Goal: Information Seeking & Learning: Learn about a topic

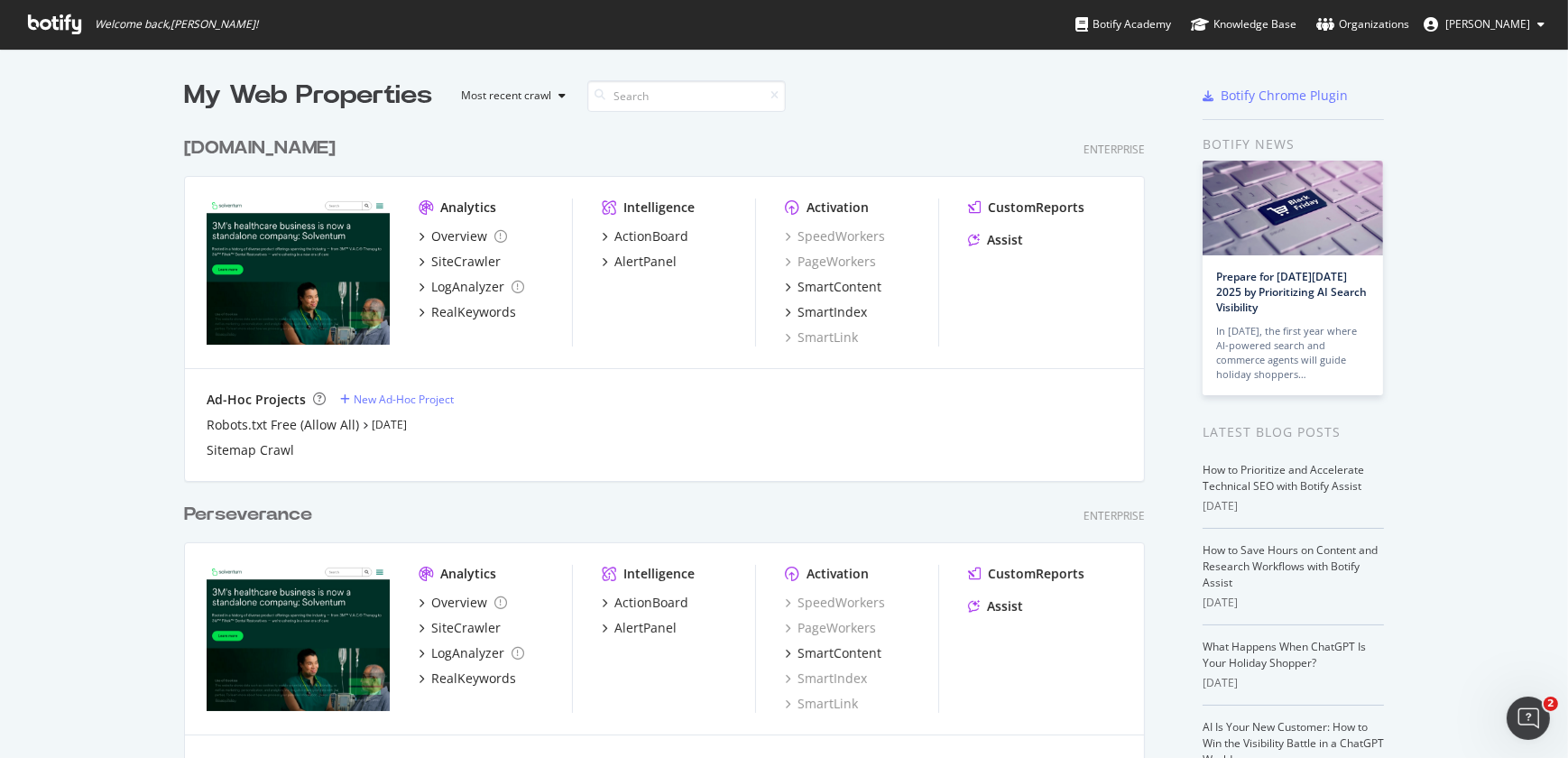
scroll to position [663, 0]
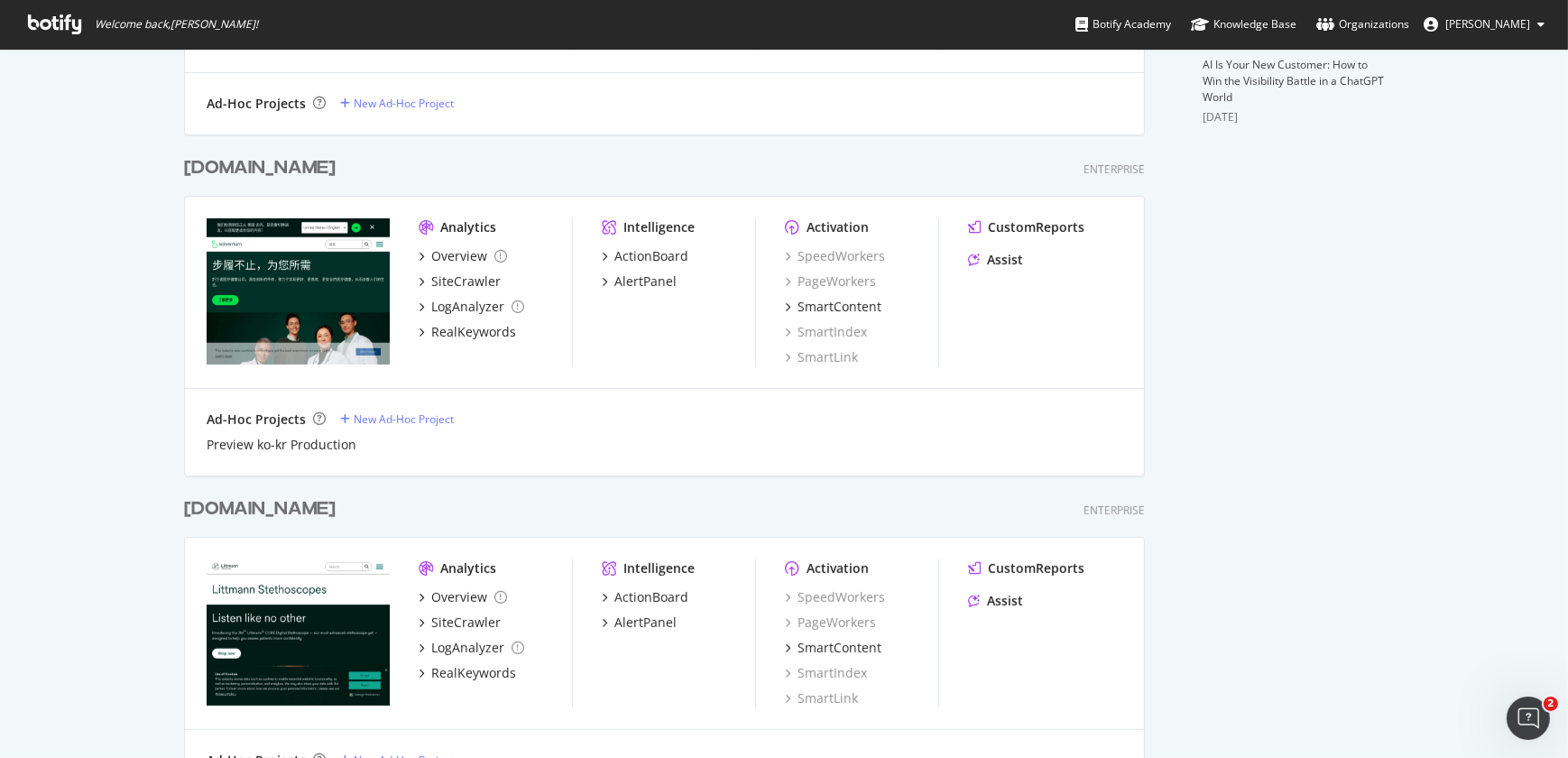
click at [245, 500] on div "[DOMAIN_NAME]" at bounding box center [260, 510] width 152 height 26
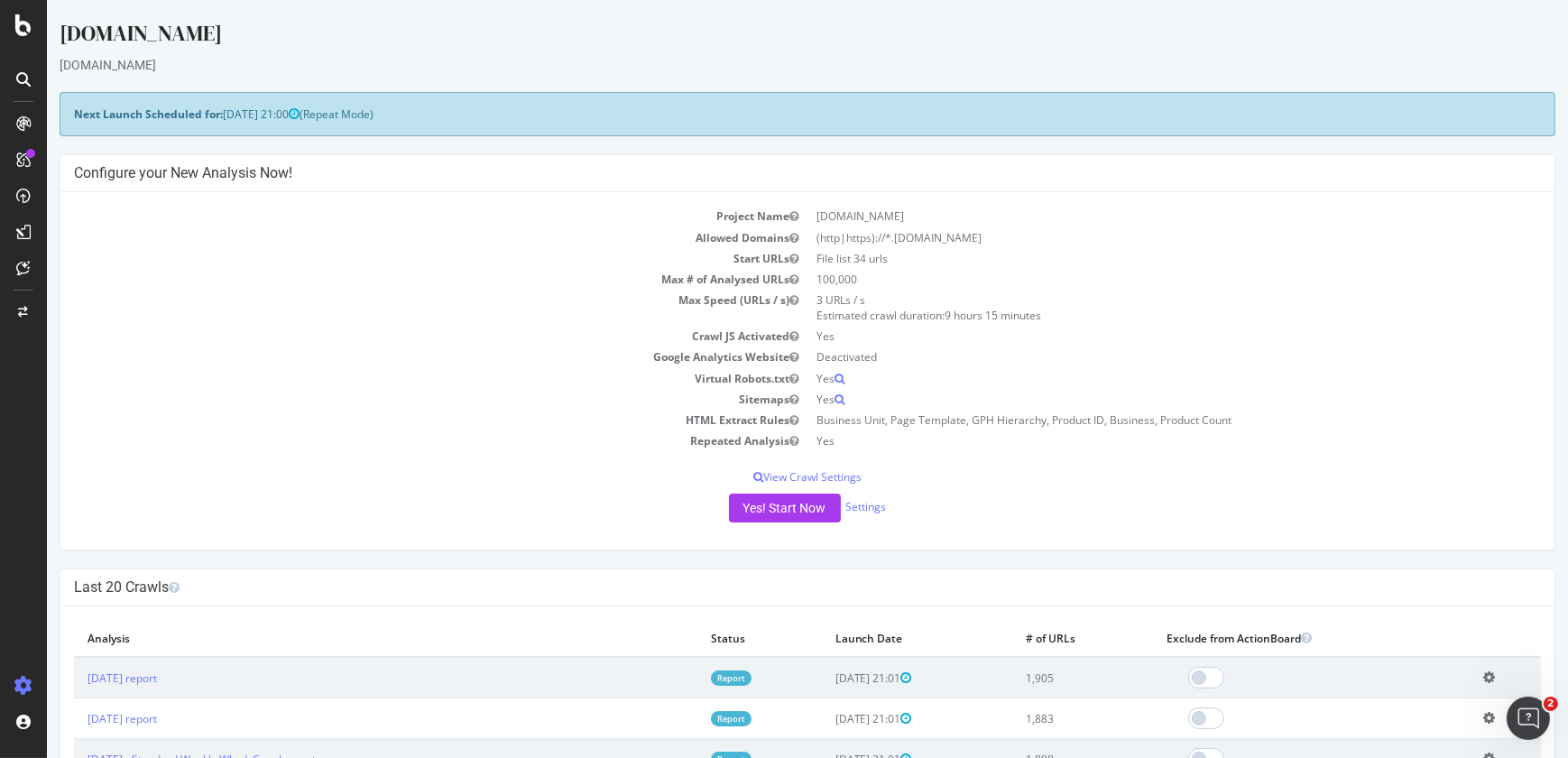
click at [181, 685] on td "2025 Sep. 14th report" at bounding box center [385, 678] width 623 height 42
click at [91, 279] on div "CustomReports" at bounding box center [111, 275] width 89 height 18
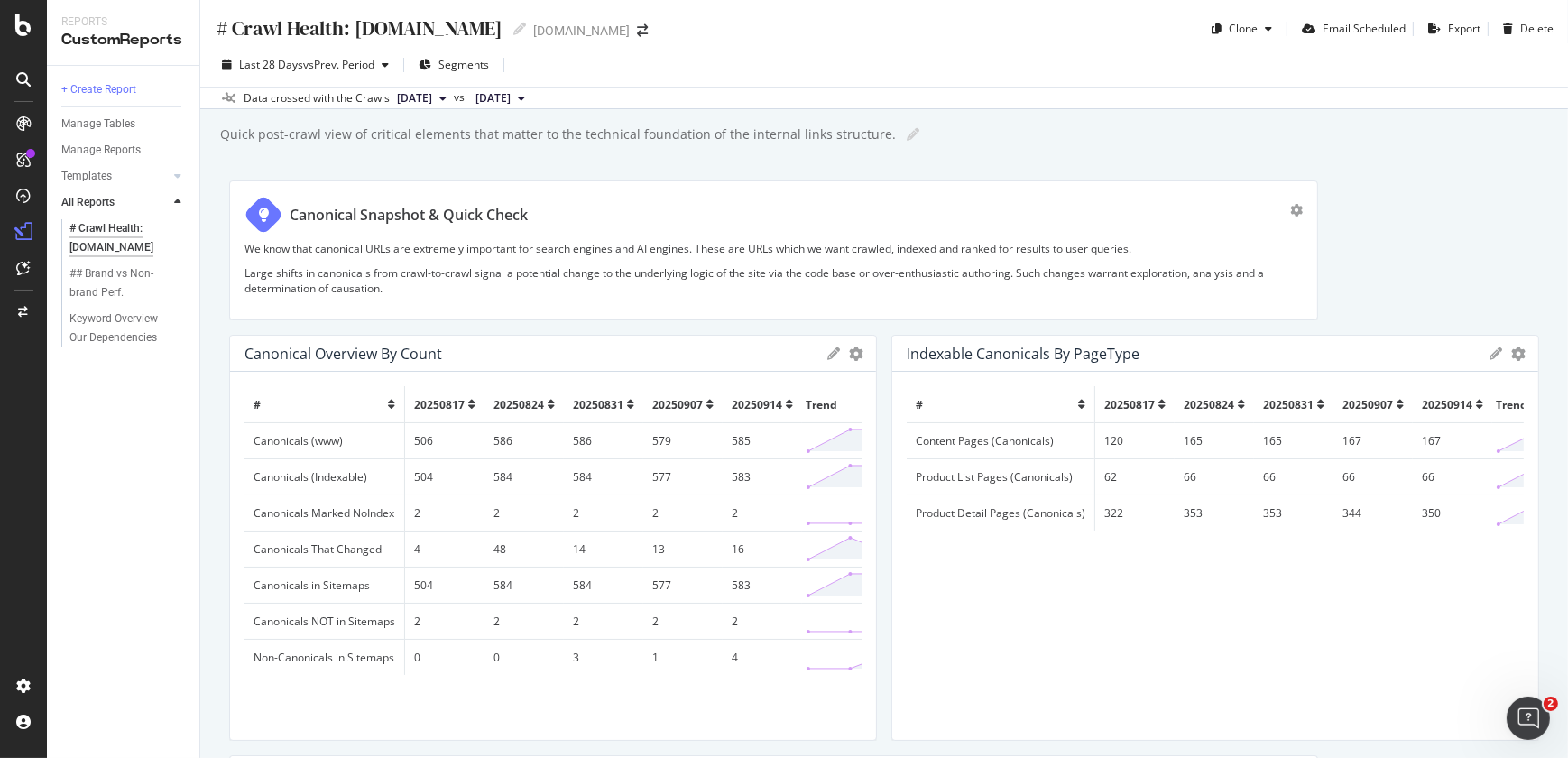
click at [271, 568] on td "Canonicals in Sitemaps" at bounding box center [325, 584] width 160 height 36
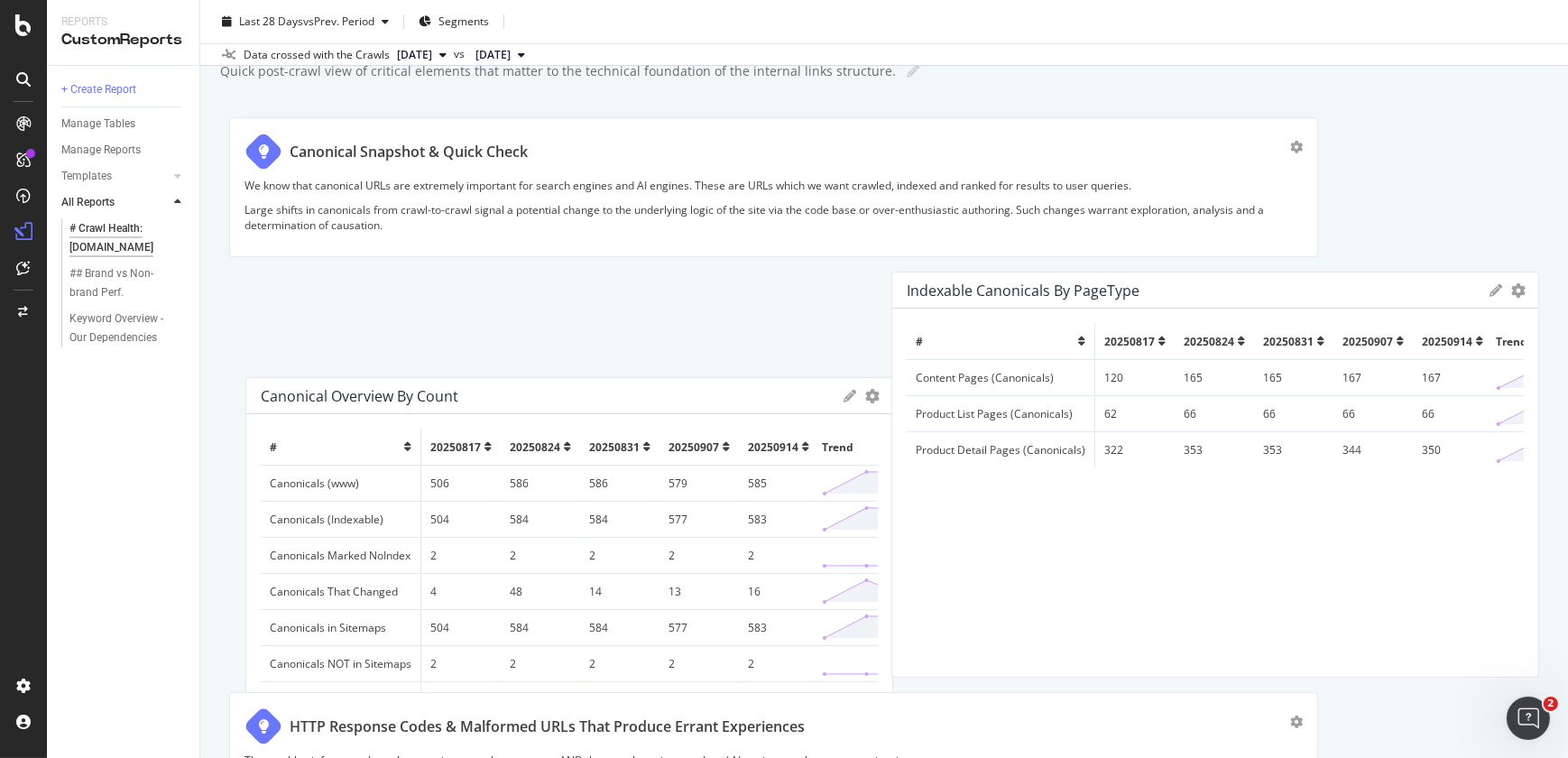
scroll to position [149, 0]
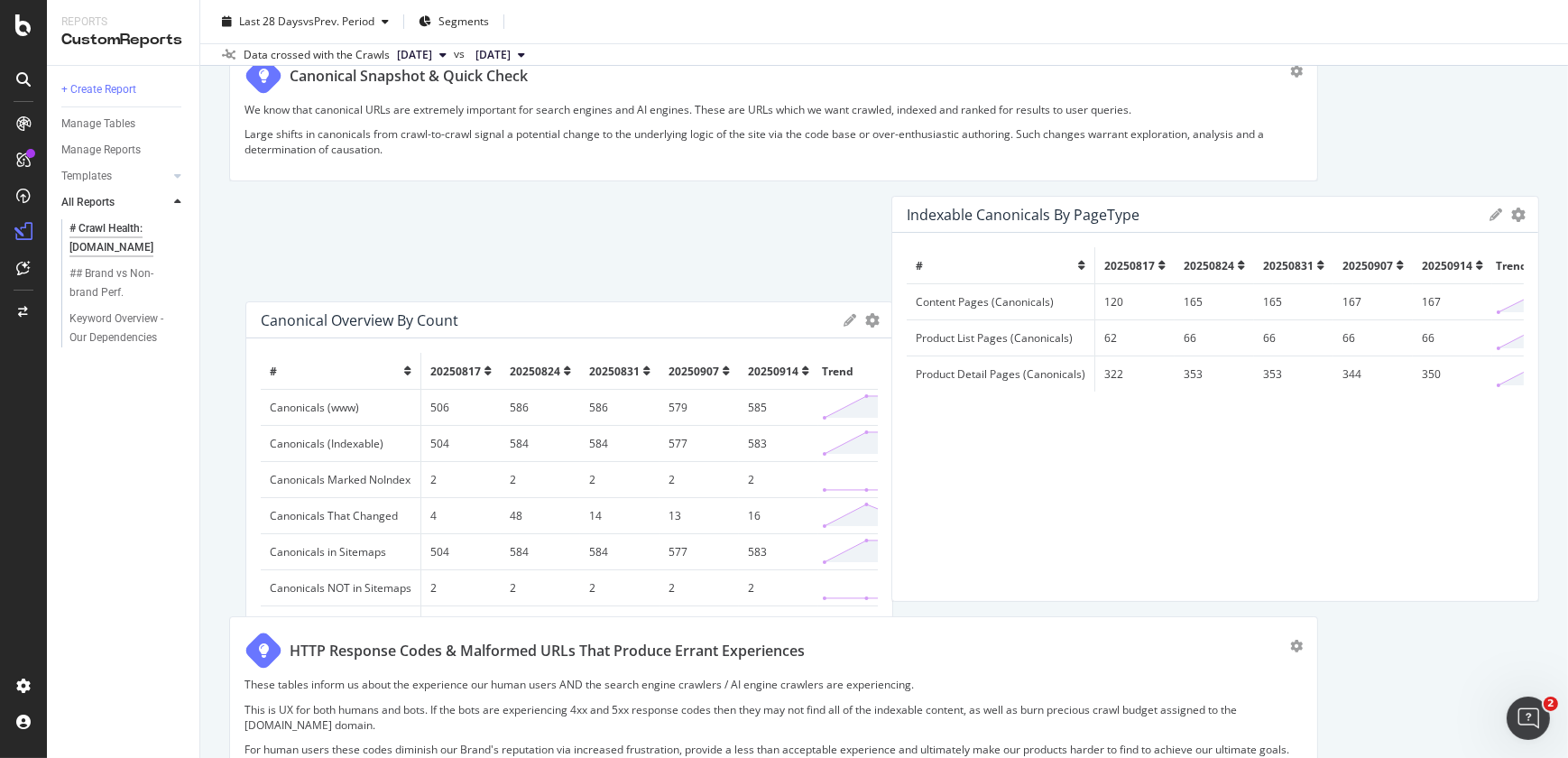
drag, startPoint x: 394, startPoint y: 659, endPoint x: 410, endPoint y: 657, distance: 16.1
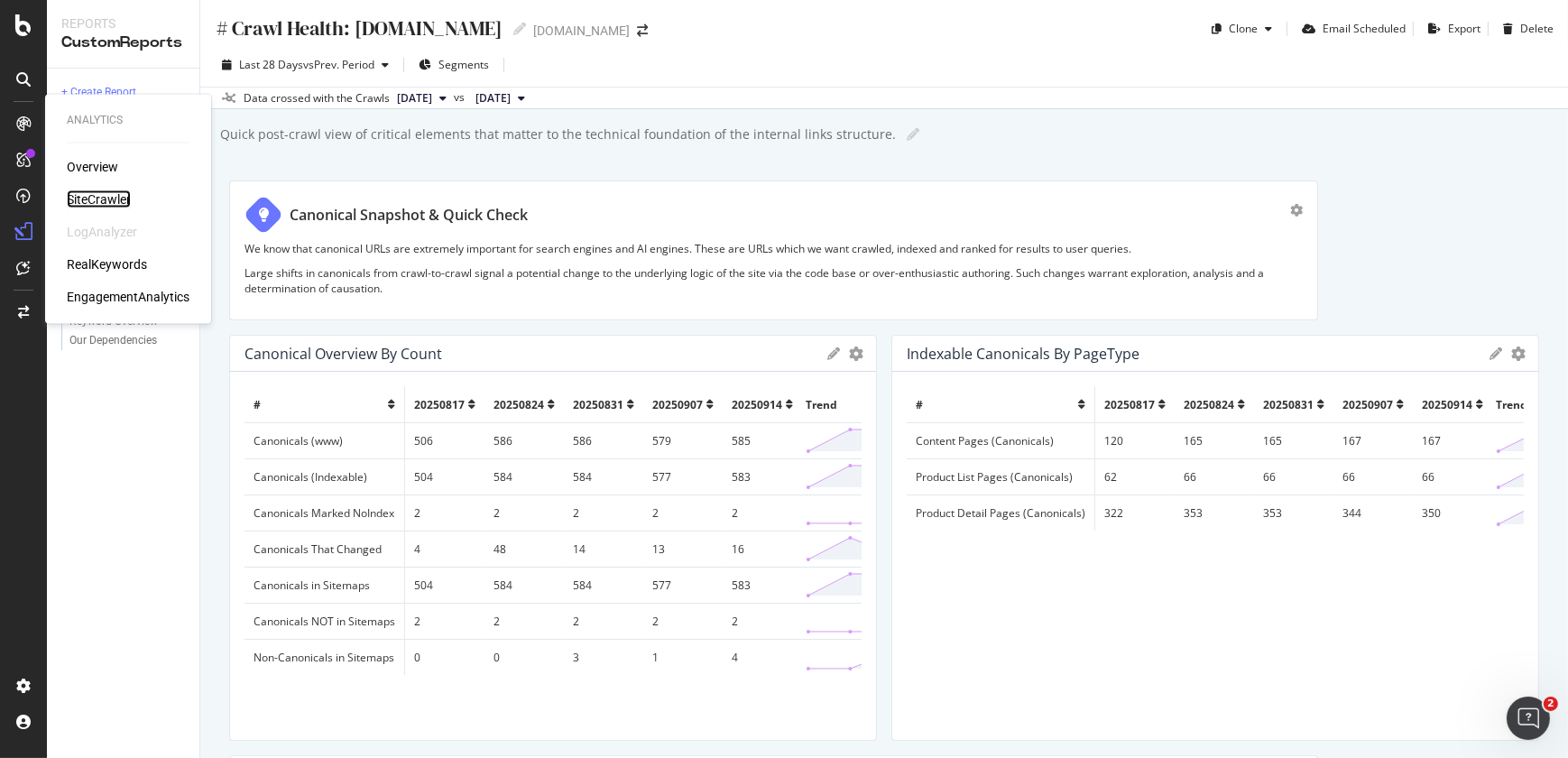
click at [116, 195] on div "SiteCrawler" at bounding box center [99, 199] width 64 height 18
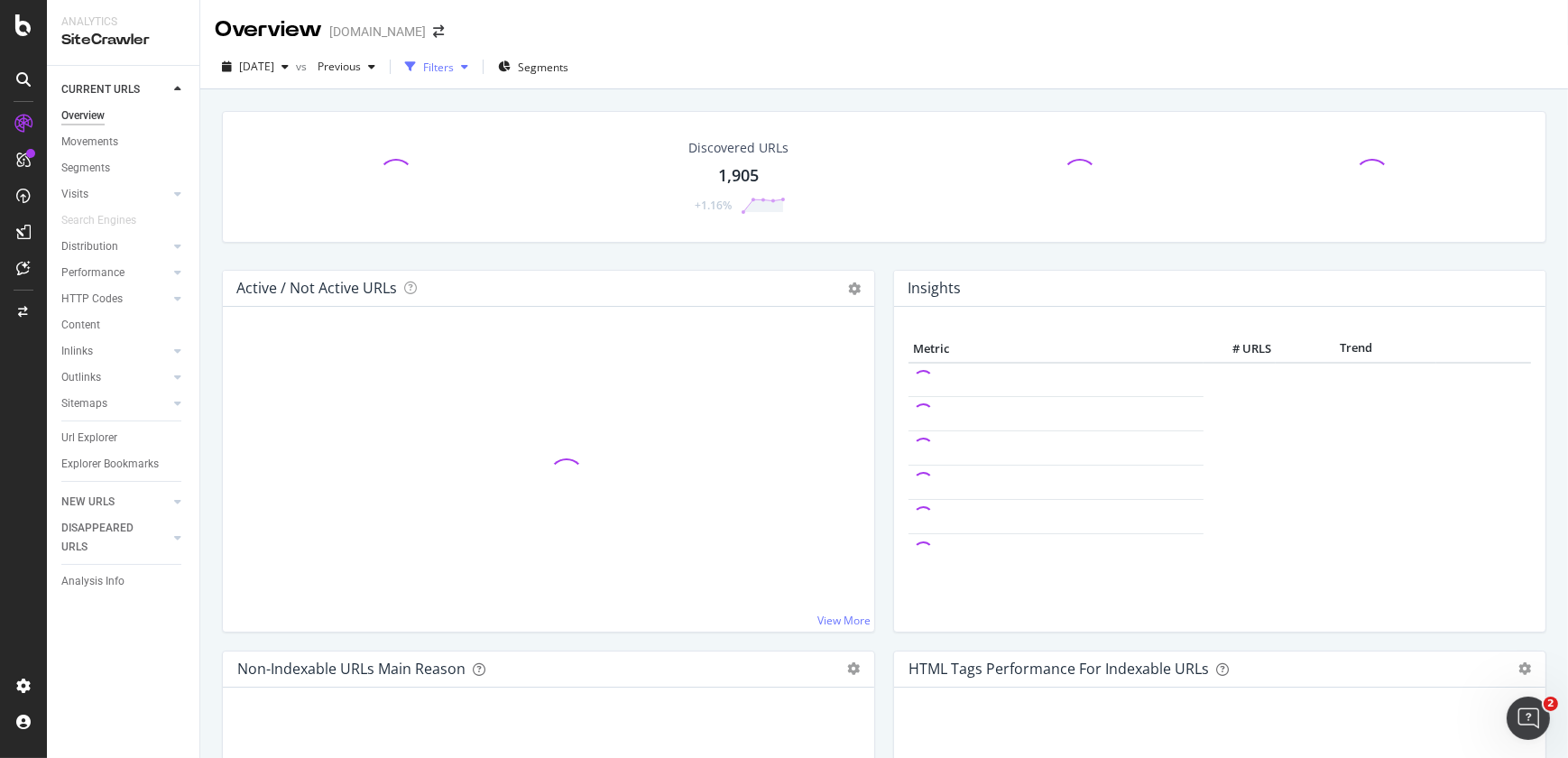
click at [476, 62] on div "button" at bounding box center [464, 66] width 22 height 10
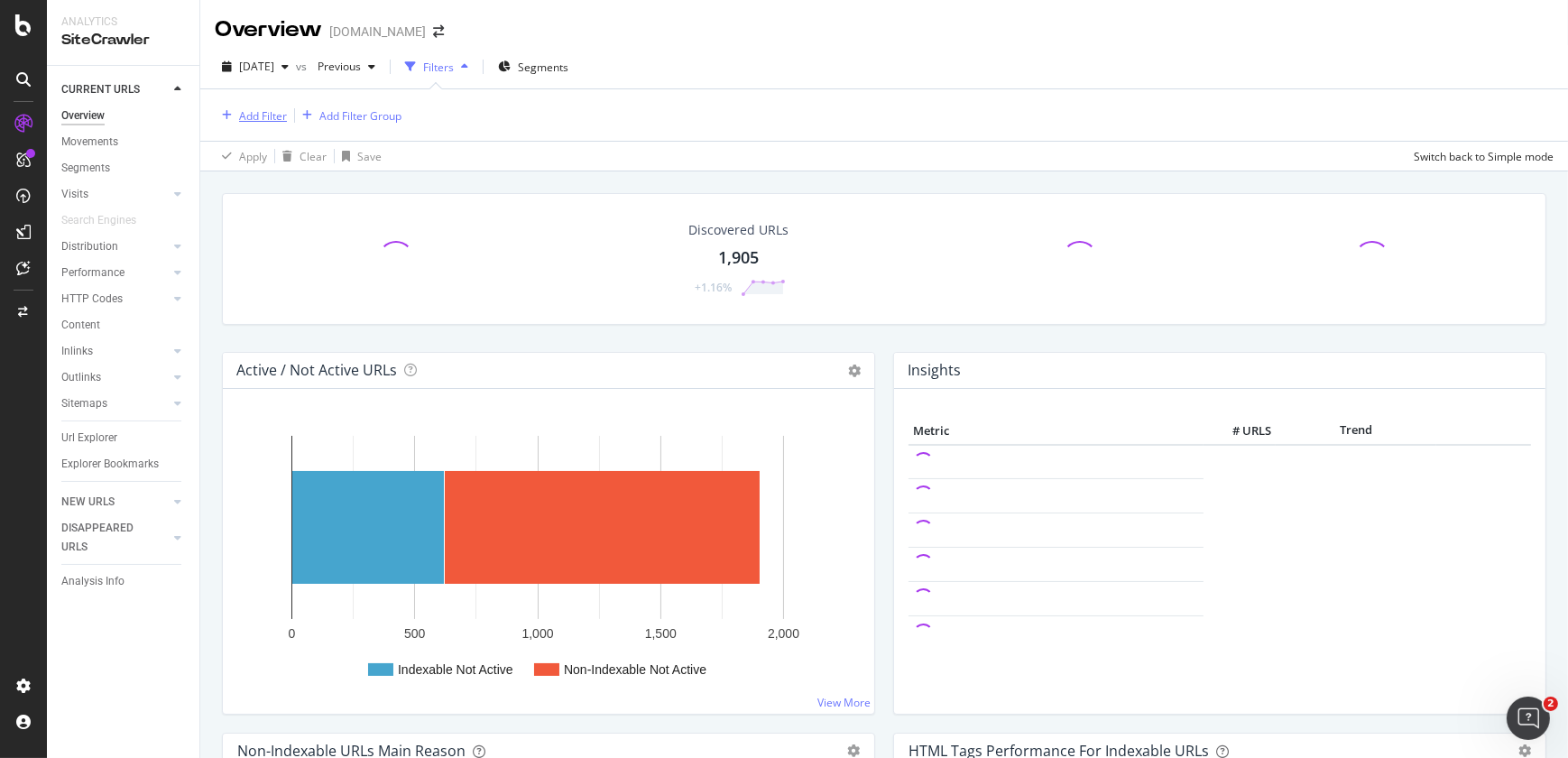
click at [268, 110] on div "Add Filter" at bounding box center [262, 116] width 48 height 15
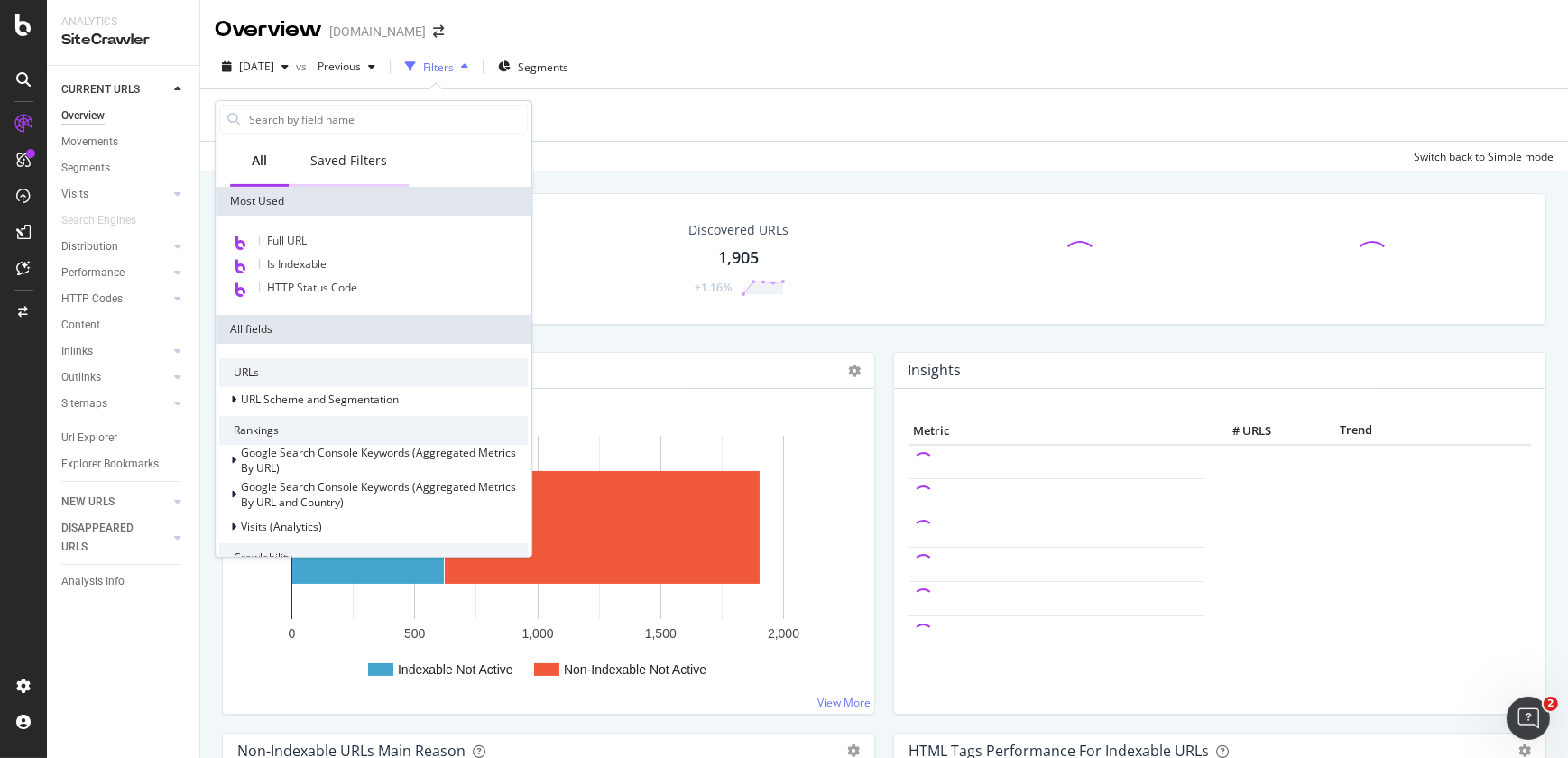
click at [330, 165] on div "Saved Filters" at bounding box center [348, 160] width 76 height 18
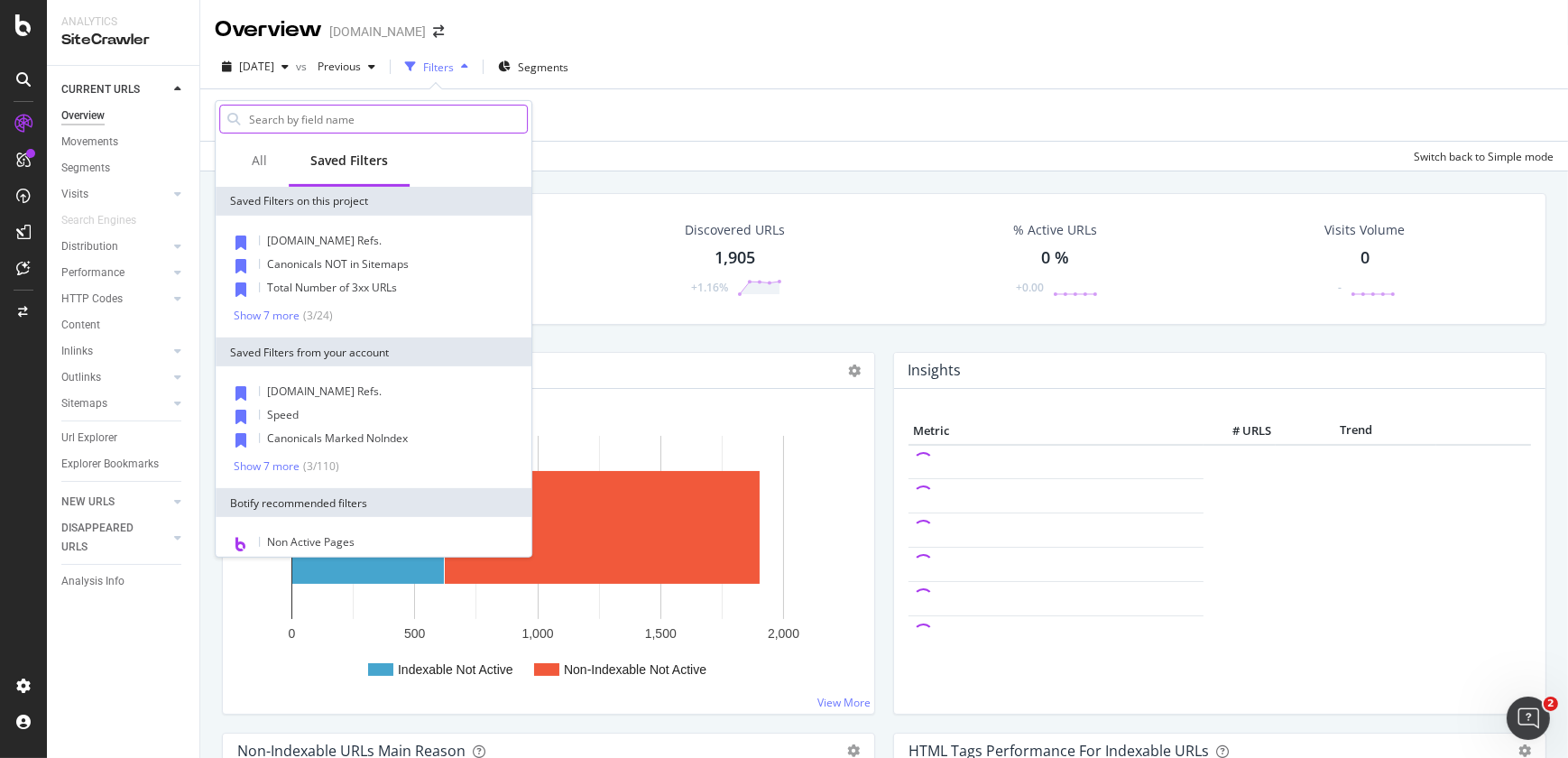
click at [325, 112] on input "text" at bounding box center [387, 119] width 279 height 27
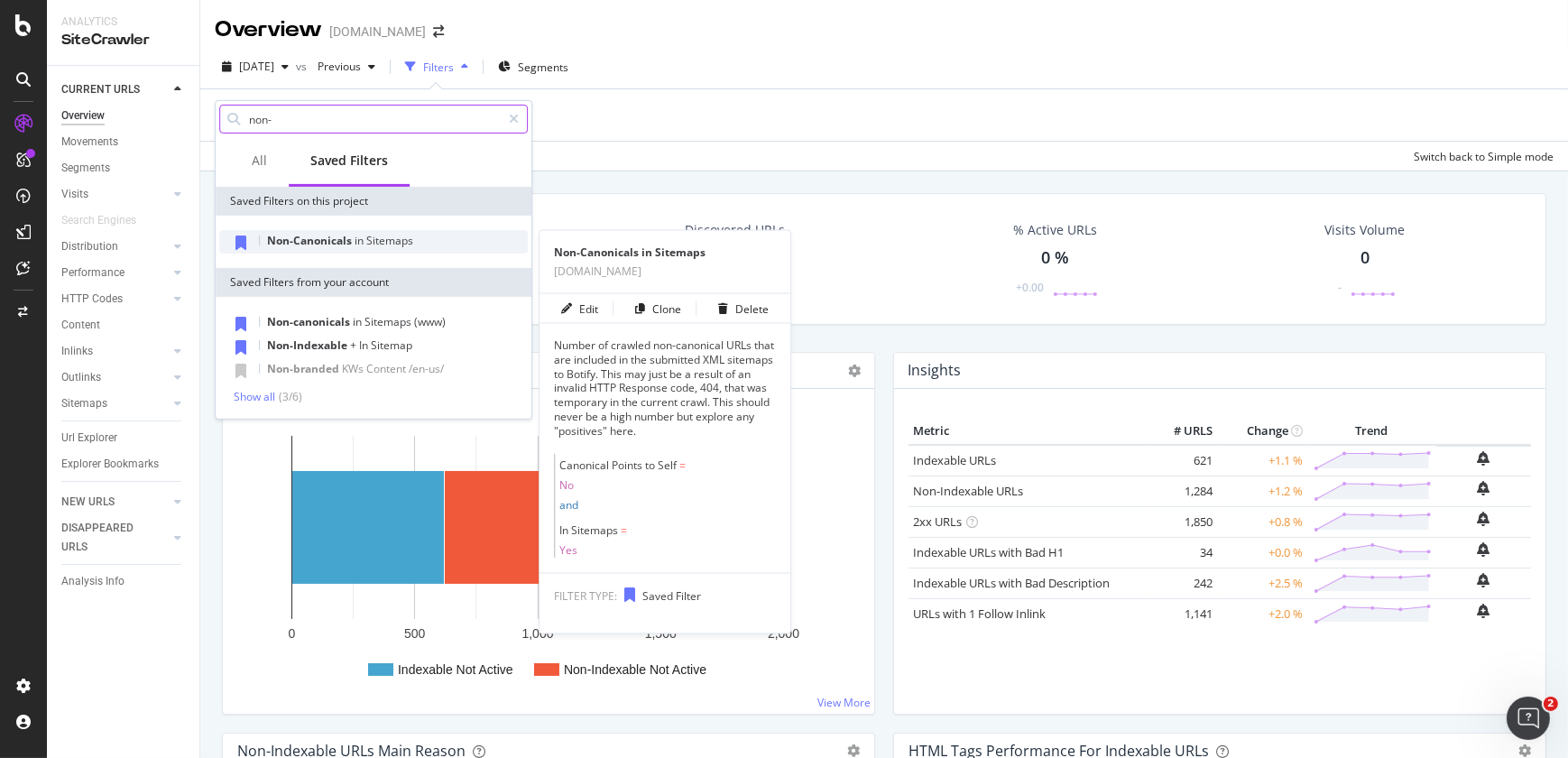
type input "non-"
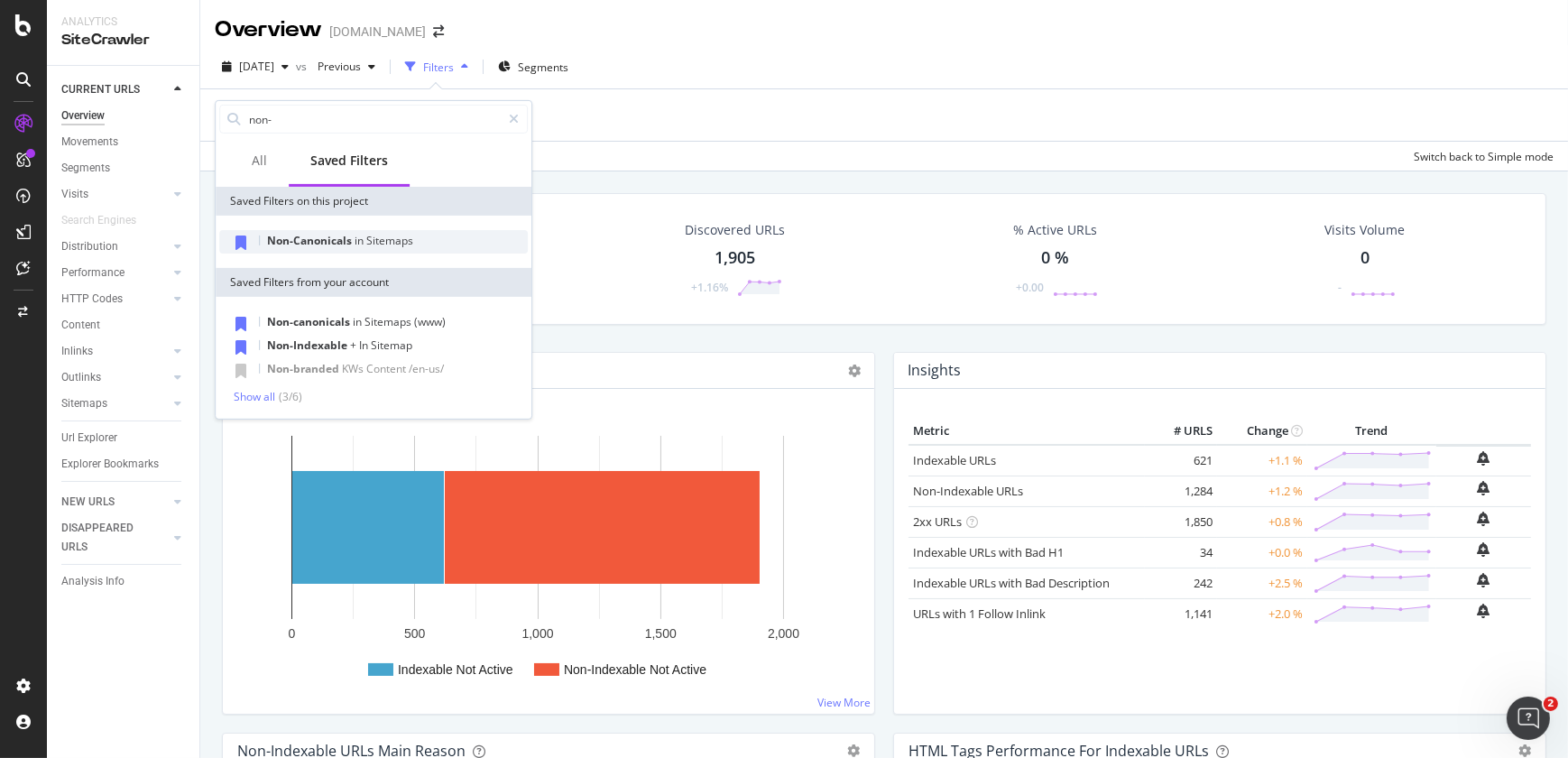
click at [323, 244] on span "Non-Canonicals" at bounding box center [311, 241] width 88 height 15
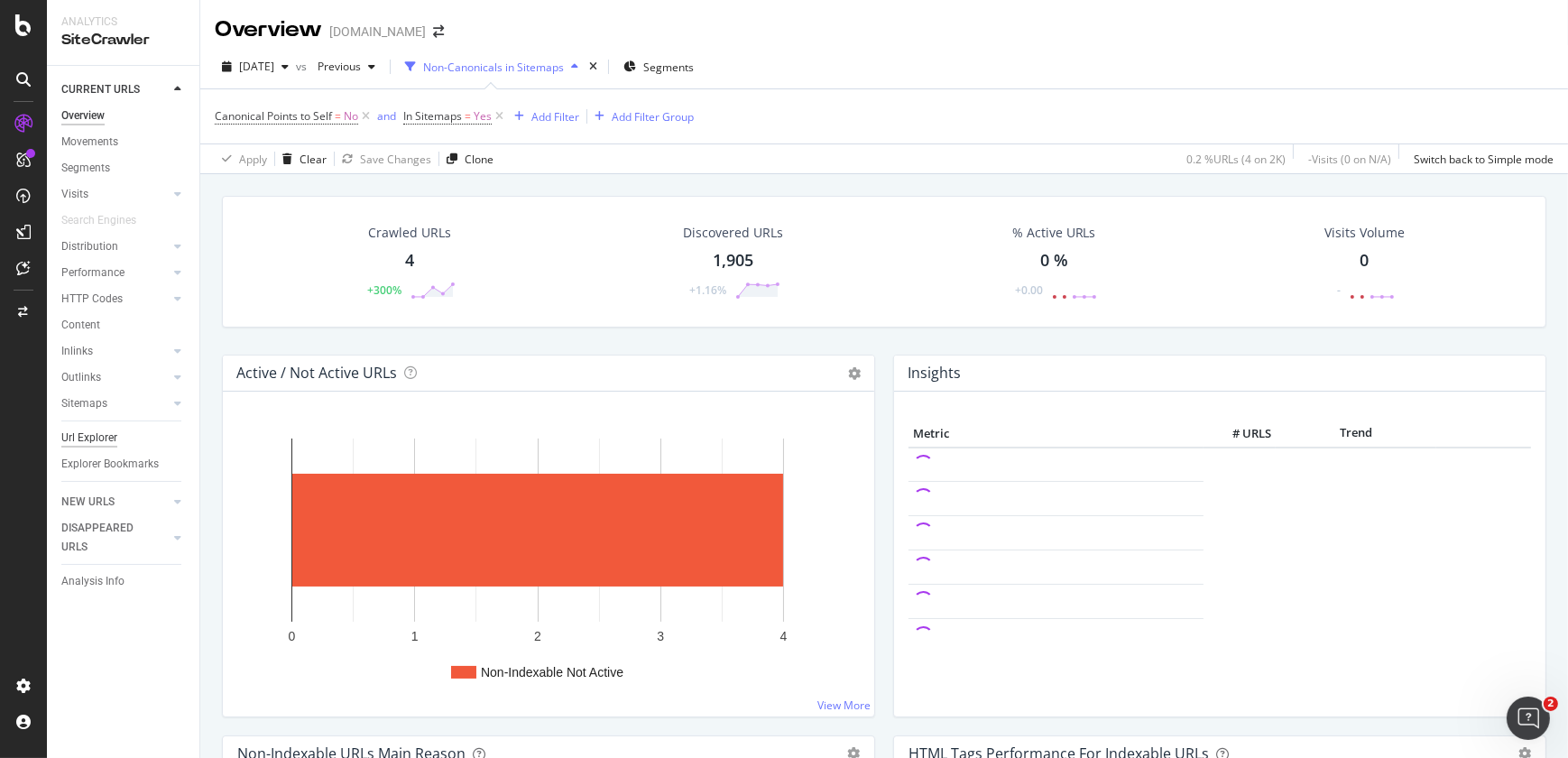
click at [104, 433] on div "Url Explorer" at bounding box center [89, 438] width 56 height 19
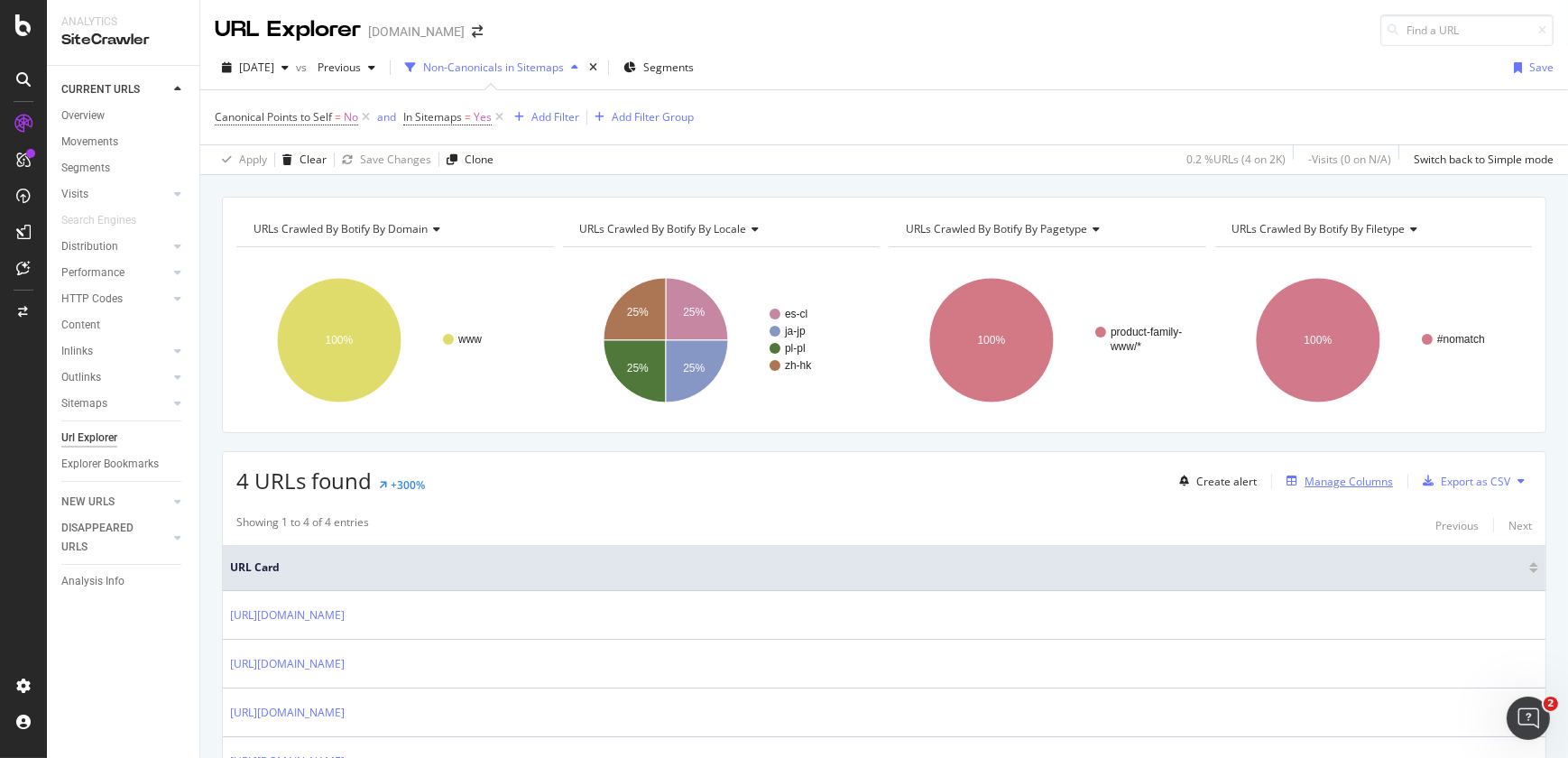
click at [1356, 485] on div "Manage Columns" at bounding box center [1349, 481] width 89 height 15
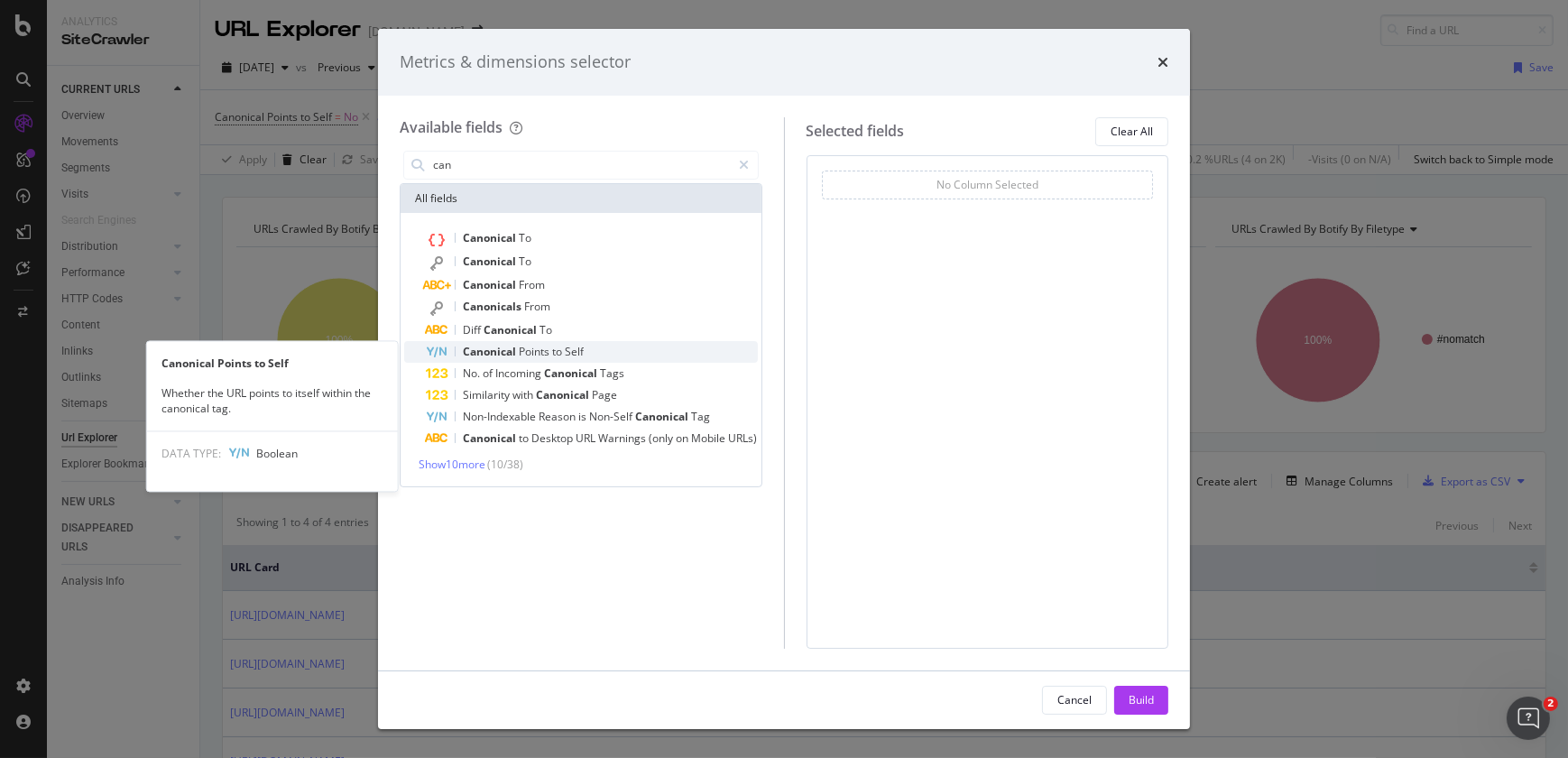
type input "can"
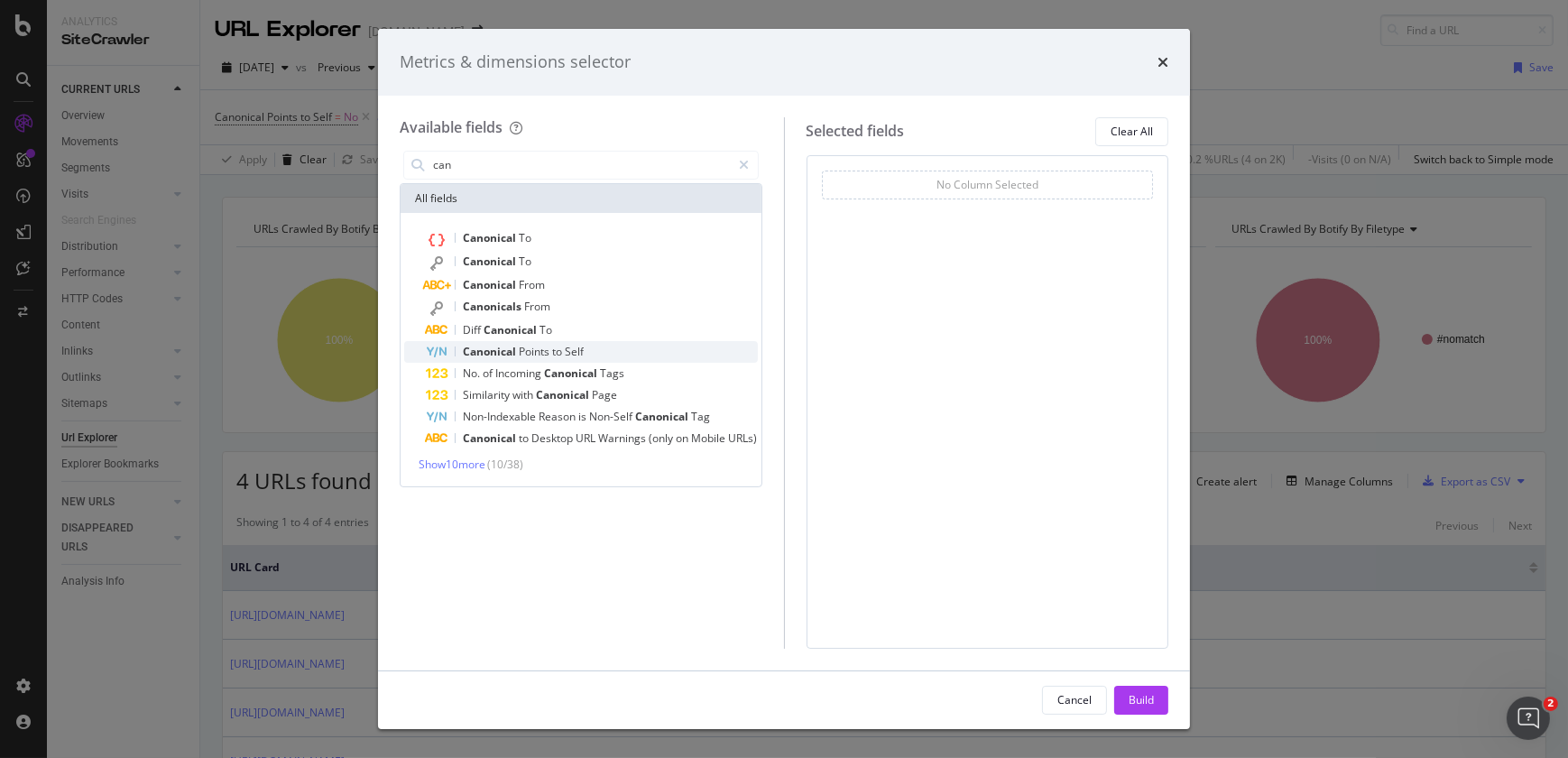
click at [554, 349] on span "to" at bounding box center [558, 351] width 12 height 15
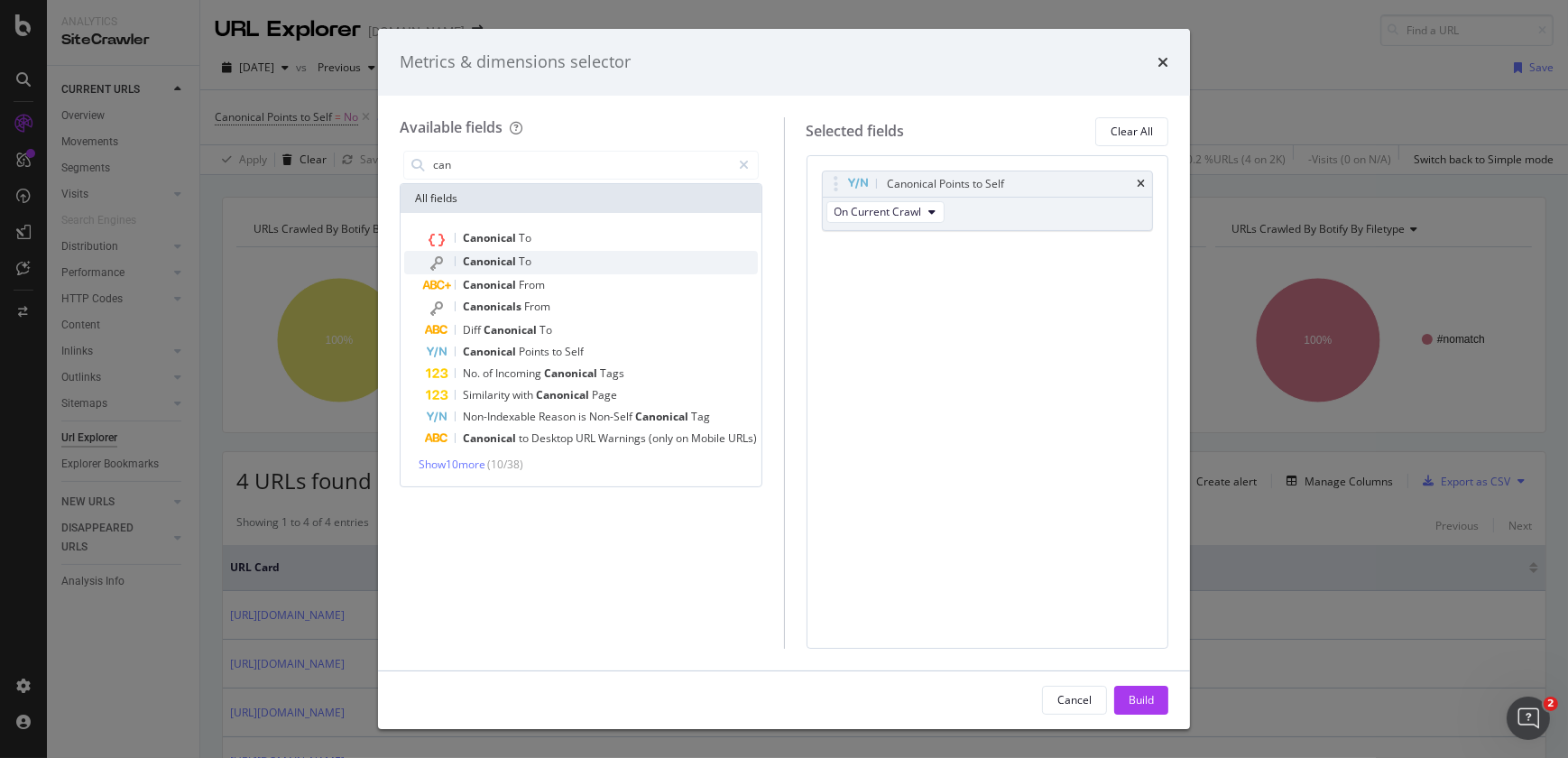
click at [542, 263] on div "Canonical To" at bounding box center [592, 262] width 332 height 24
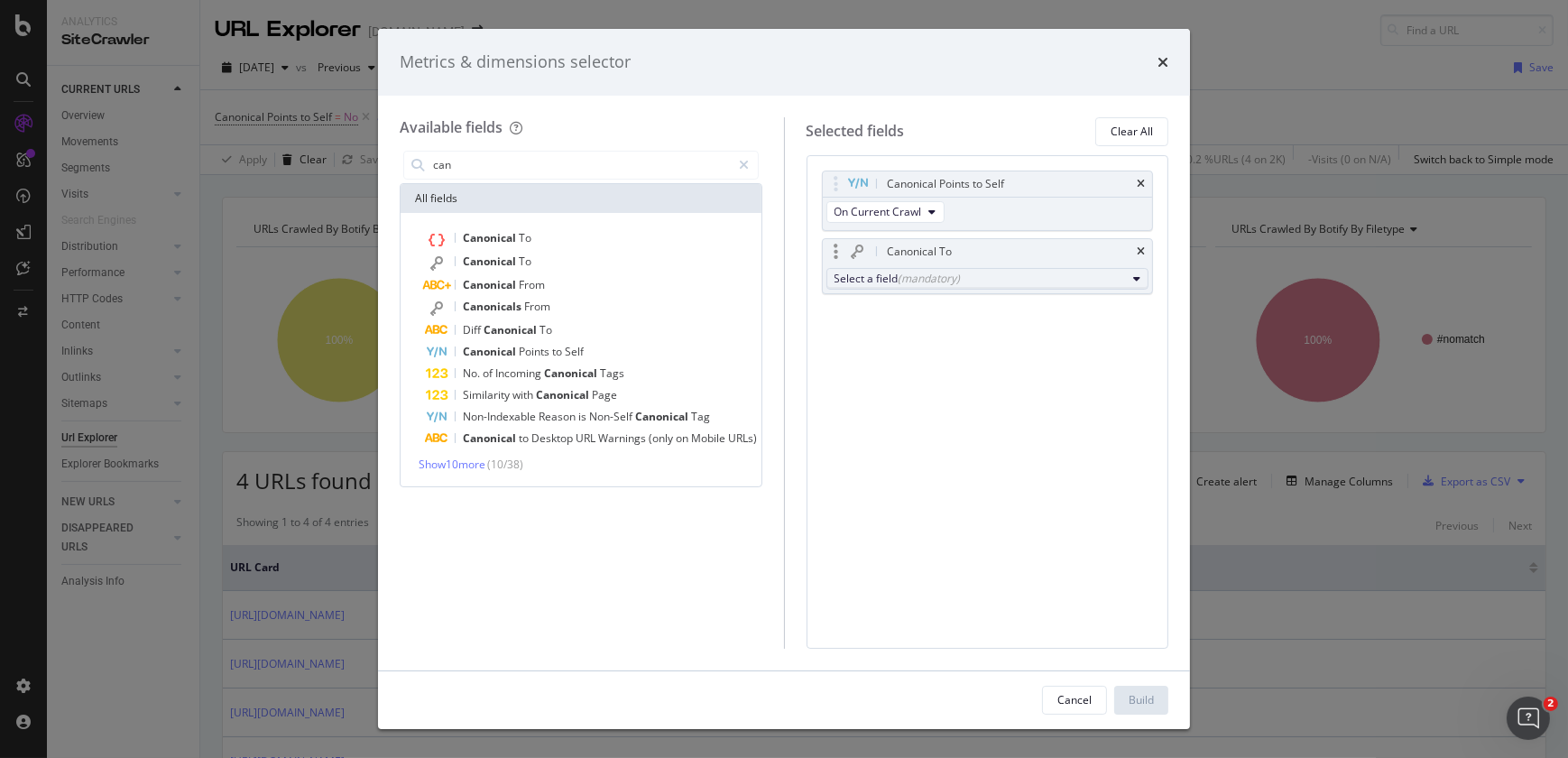
click at [944, 277] on div "(mandatory)" at bounding box center [930, 278] width 62 height 15
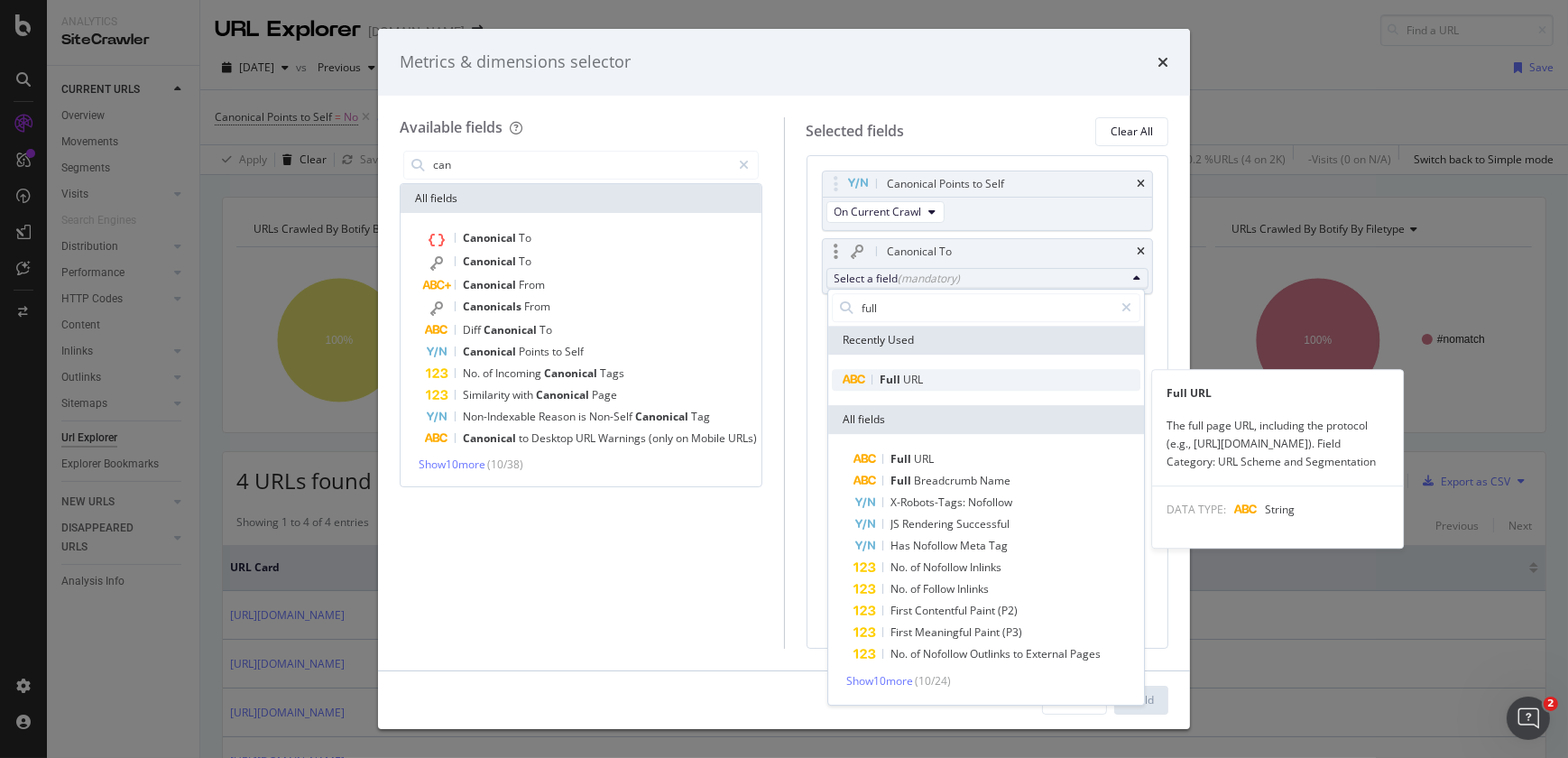
type input "full"
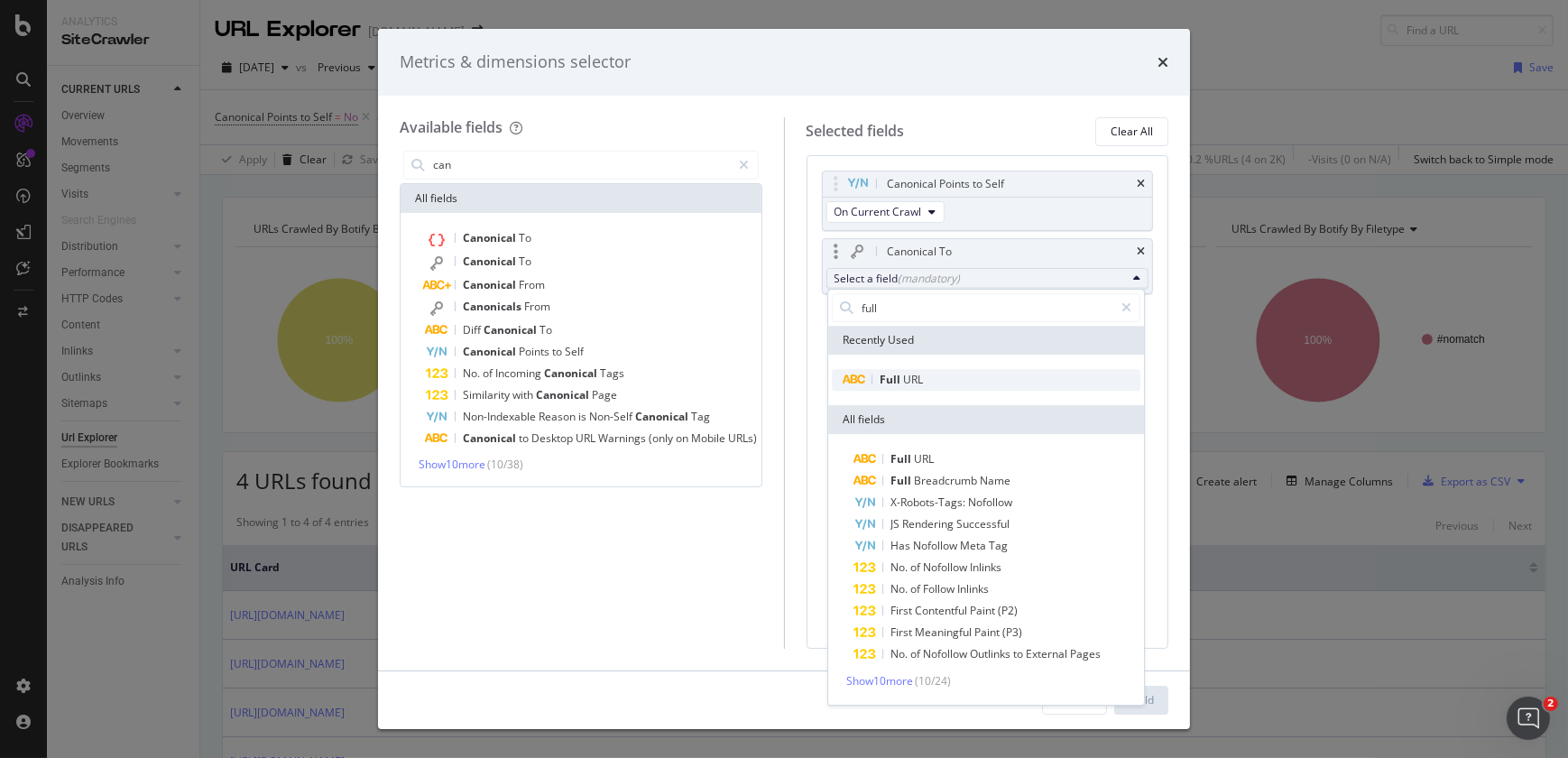
click at [927, 377] on span "Full URL" at bounding box center [986, 379] width 309 height 22
click at [872, 369] on span "Full URL" at bounding box center [986, 379] width 309 height 22
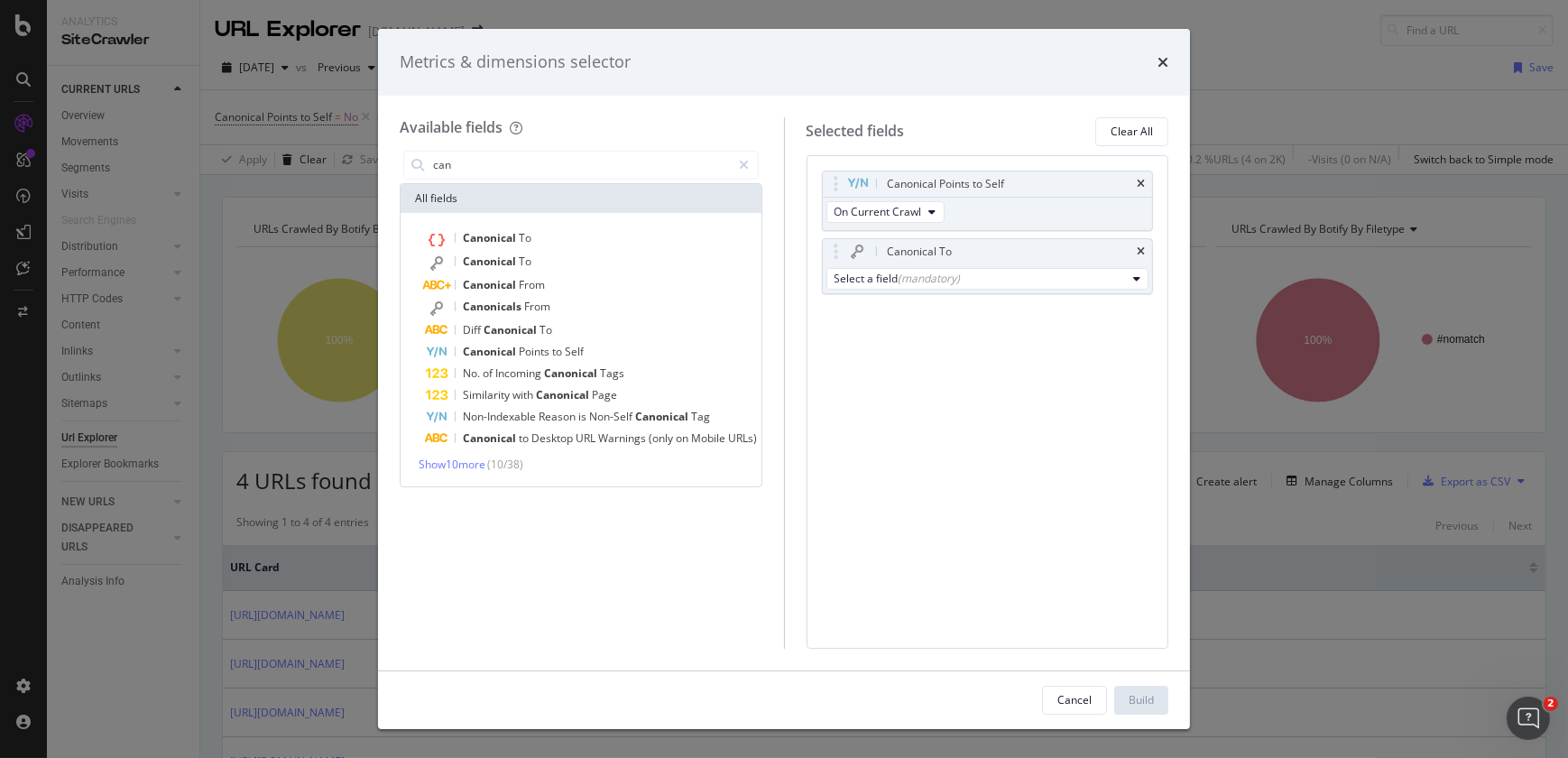
click at [769, 306] on div "Available fields can All fields Canonical To Canonical To Canonical From Canoni…" at bounding box center [591, 382] width 384 height 531
click at [868, 264] on div "Select a field (mandatory)" at bounding box center [988, 278] width 330 height 29
click at [878, 279] on div "Select a field (mandatory)" at bounding box center [981, 278] width 293 height 15
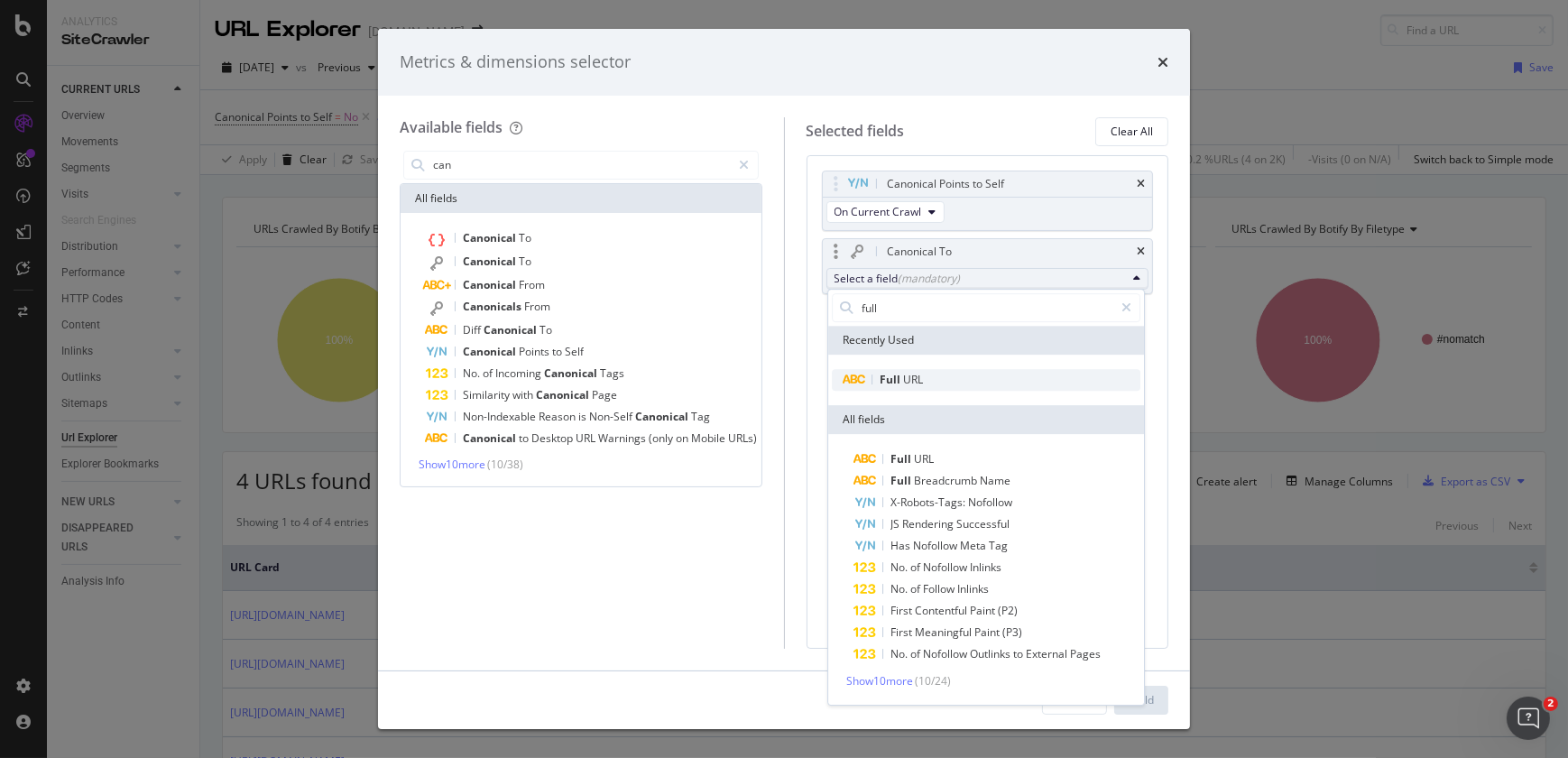
click at [869, 378] on div "Full URL" at bounding box center [877, 379] width 92 height 22
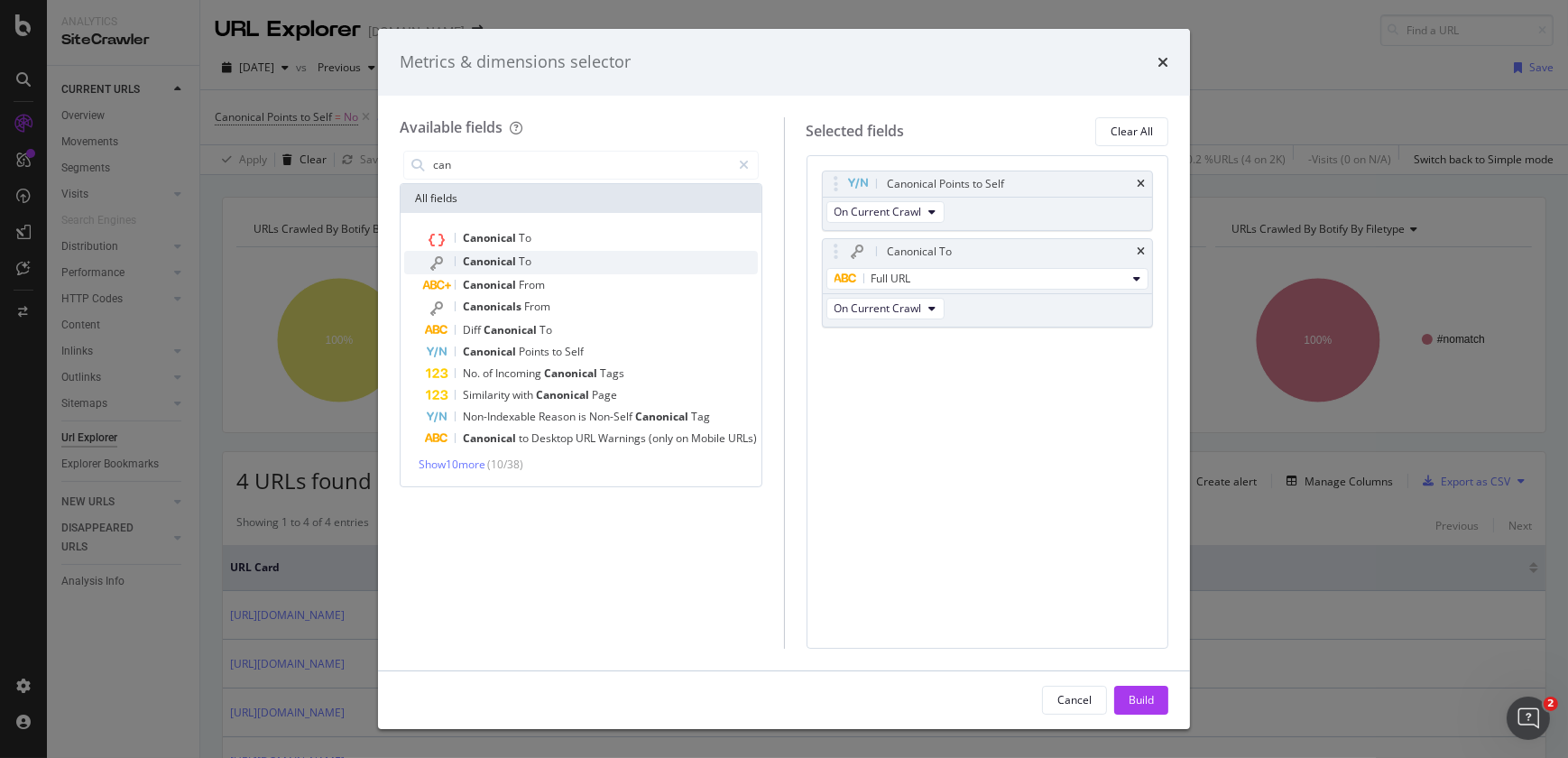
click at [531, 255] on span "To" at bounding box center [525, 261] width 12 height 15
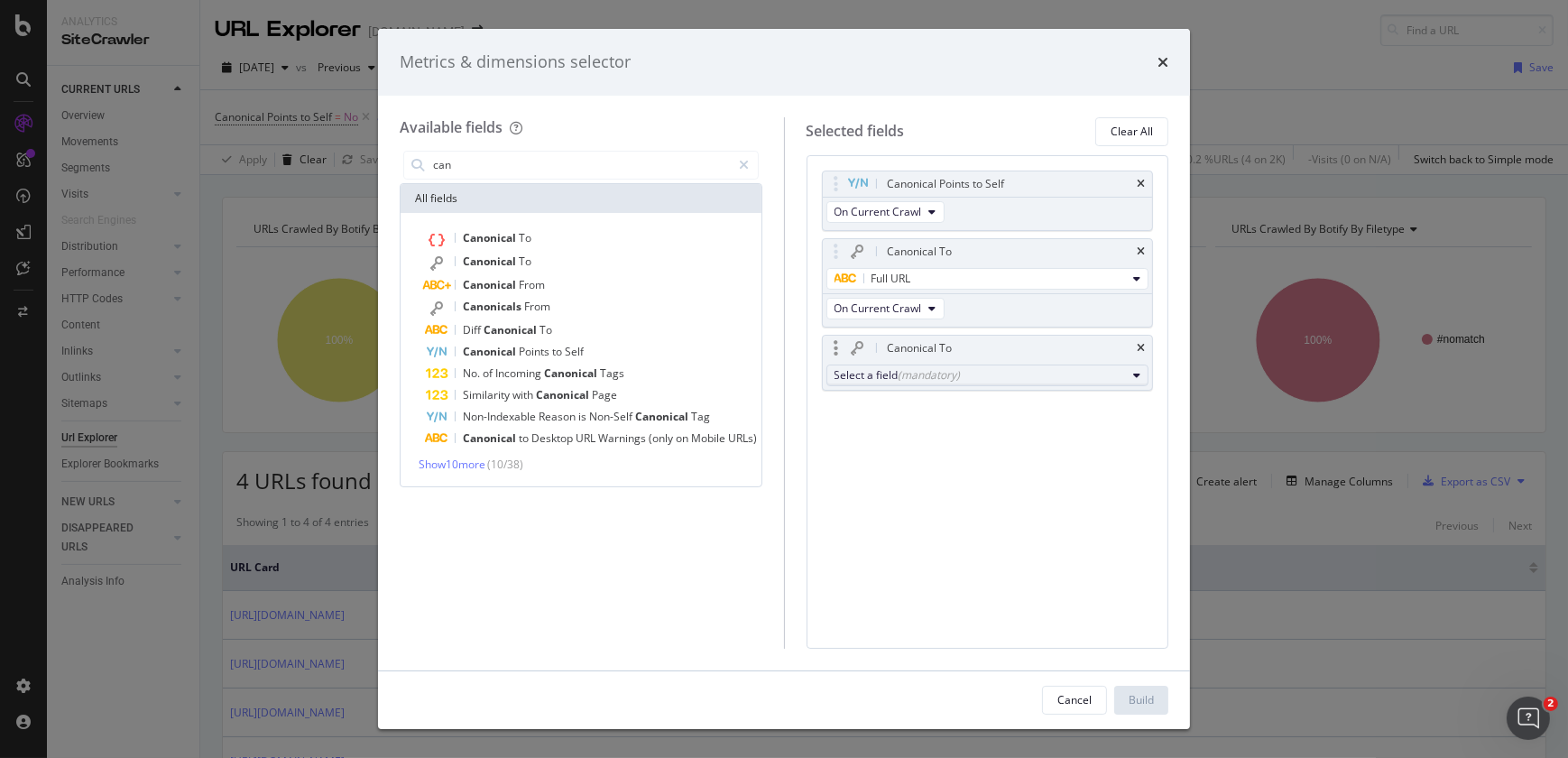
click at [907, 379] on div "(mandatory)" at bounding box center [930, 375] width 62 height 15
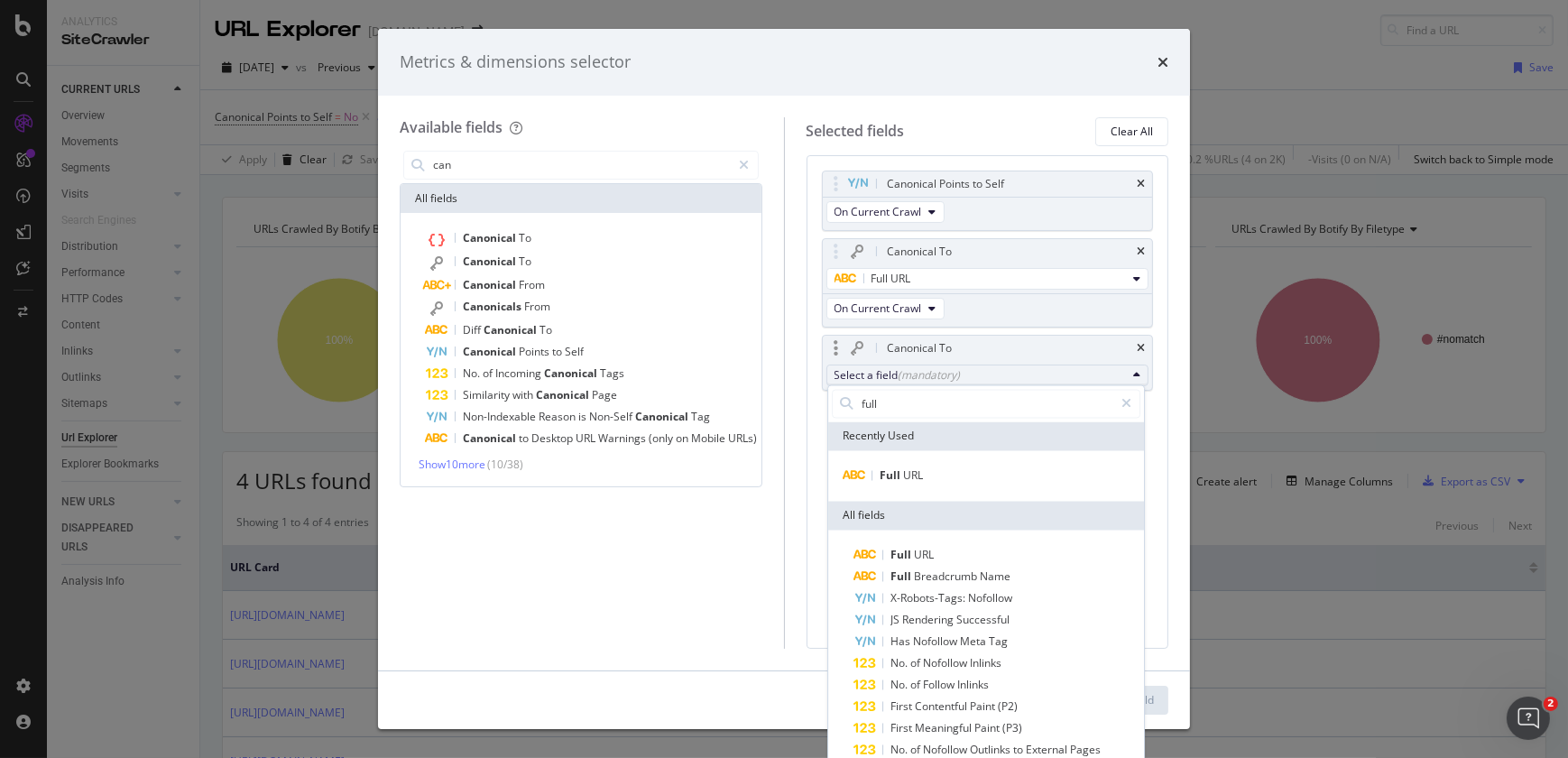
type input "full"
click at [905, 455] on div "Full URL" at bounding box center [986, 477] width 316 height 51
click at [905, 469] on span "URL" at bounding box center [913, 476] width 20 height 15
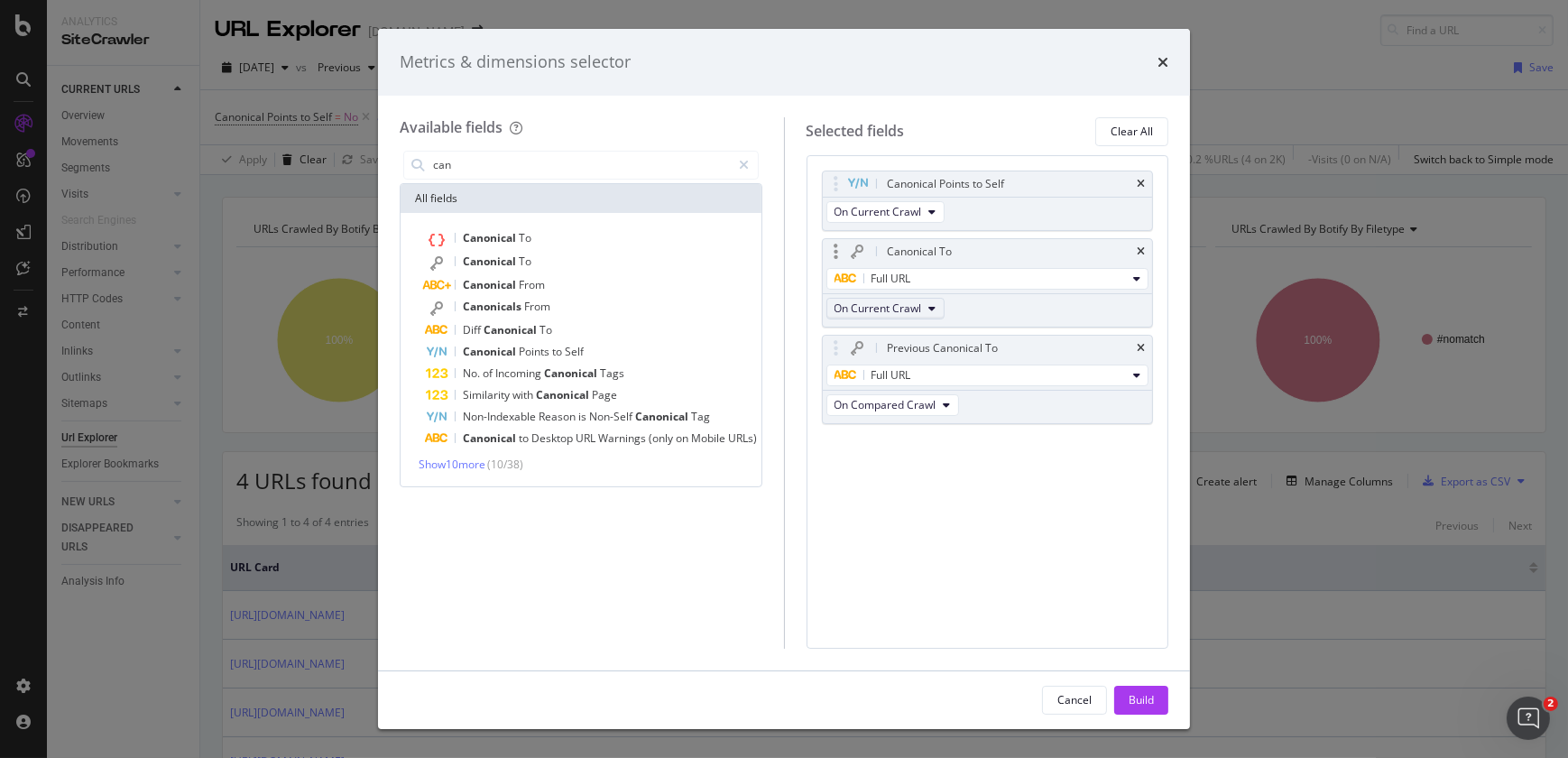
click at [917, 302] on span "On Current Crawl" at bounding box center [878, 308] width 88 height 15
click at [1020, 489] on div "Canonical Points to Self On Current Crawl Canonical To Full URL On Current Craw…" at bounding box center [987, 401] width 362 height 494
drag, startPoint x: 1004, startPoint y: 403, endPoint x: 1001, endPoint y: 302, distance: 101.0
click at [1001, 302] on body "Analytics SiteCrawler CURRENT URLS Overview Movements Segments Visits Analysis …" at bounding box center [784, 379] width 1568 height 758
click at [1147, 692] on div "Build" at bounding box center [1141, 699] width 25 height 15
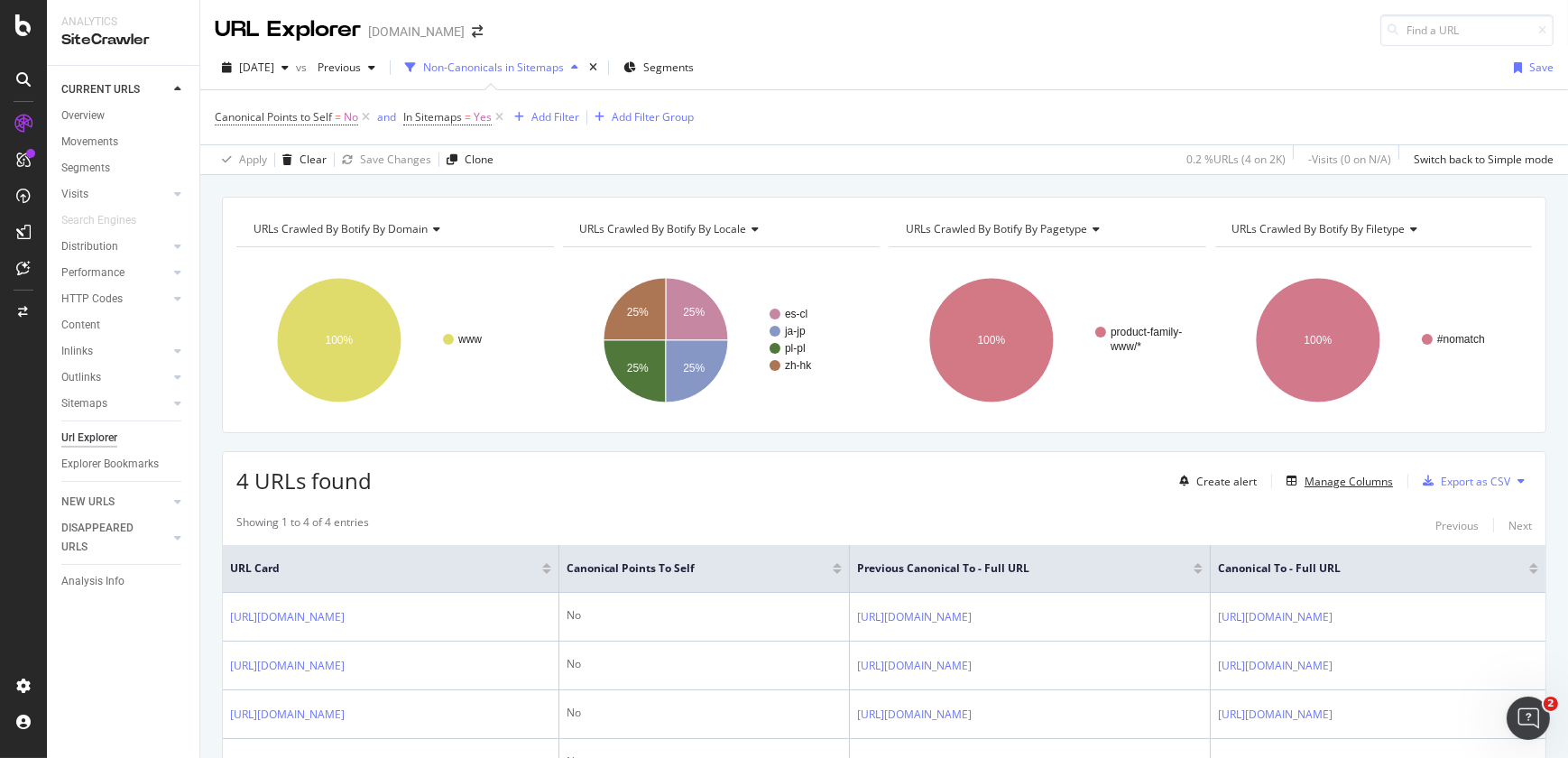
scroll to position [133, 0]
